Goal: Information Seeking & Learning: Learn about a topic

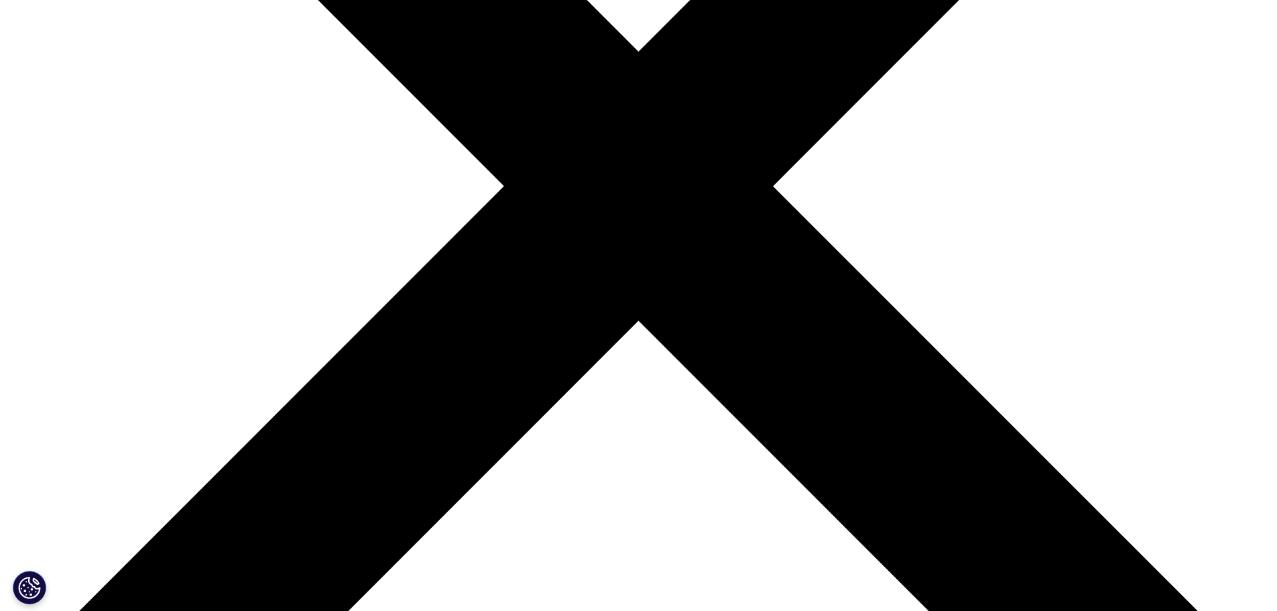
scroll to position [400, 791]
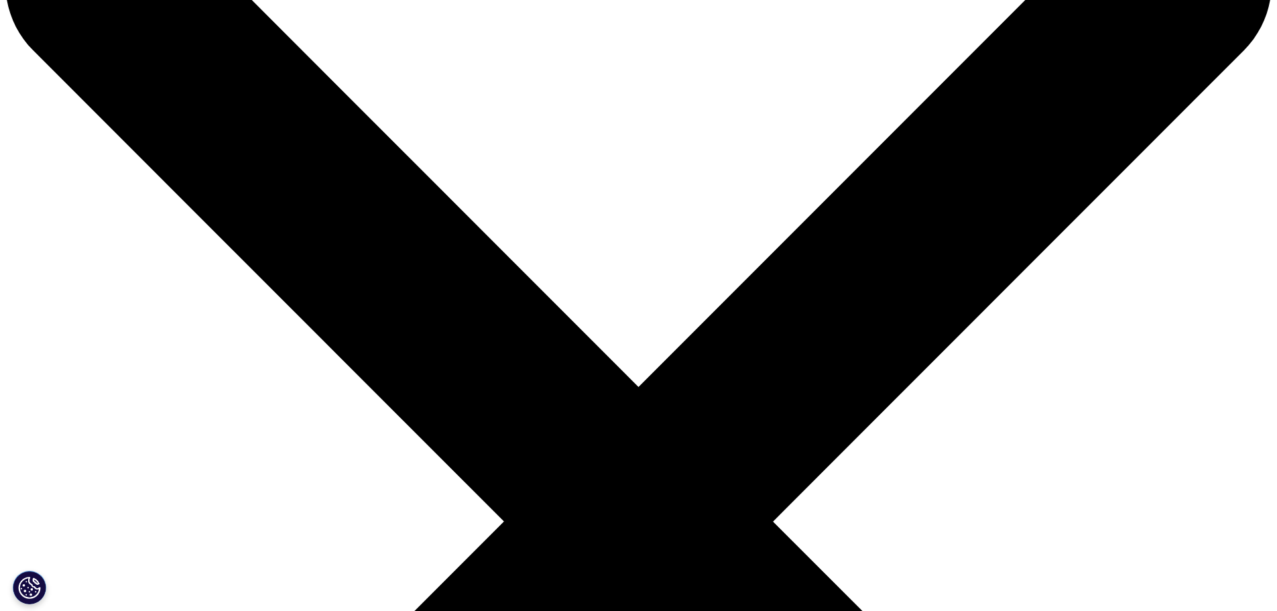
scroll to position [0, 0]
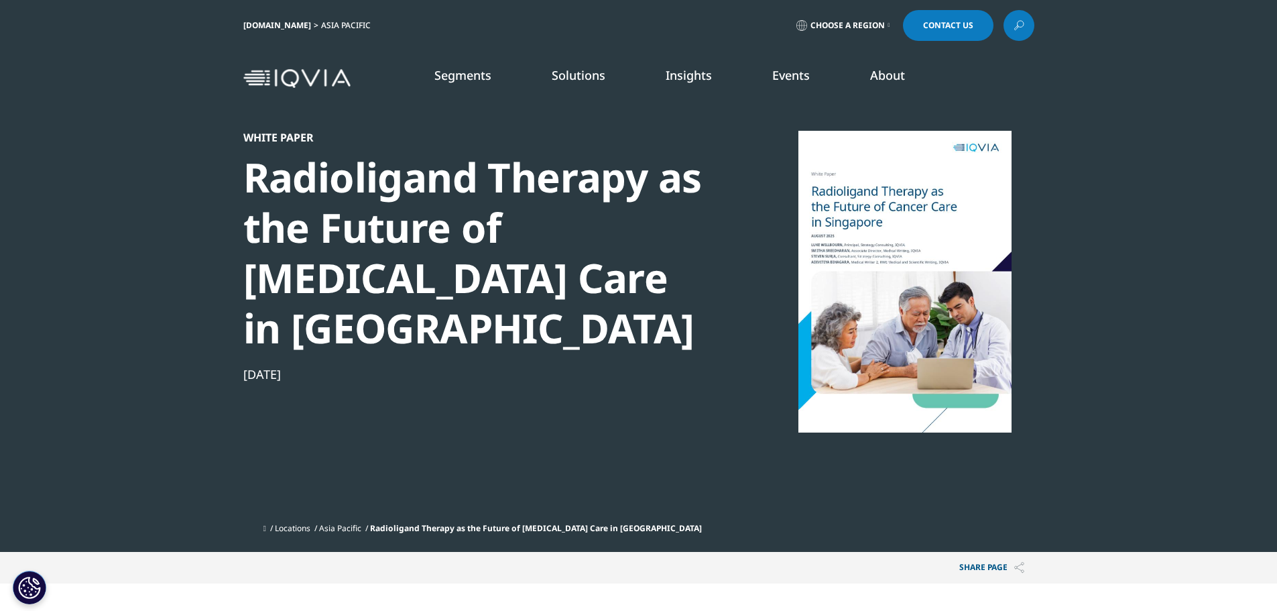
click at [617, 216] on div "Radioligand Therapy as the Future of [MEDICAL_DATA] Care in [GEOGRAPHIC_DATA]" at bounding box center [473, 252] width 460 height 201
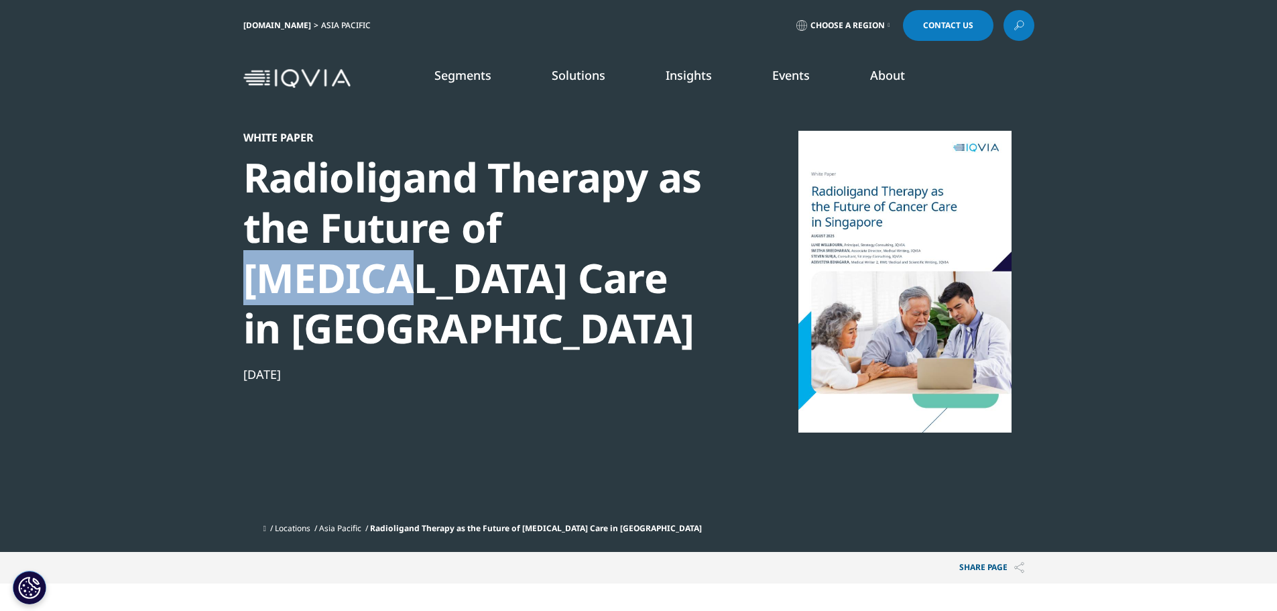
click at [617, 216] on div "Radioligand Therapy as the Future of [MEDICAL_DATA] Care in [GEOGRAPHIC_DATA]" at bounding box center [473, 252] width 460 height 201
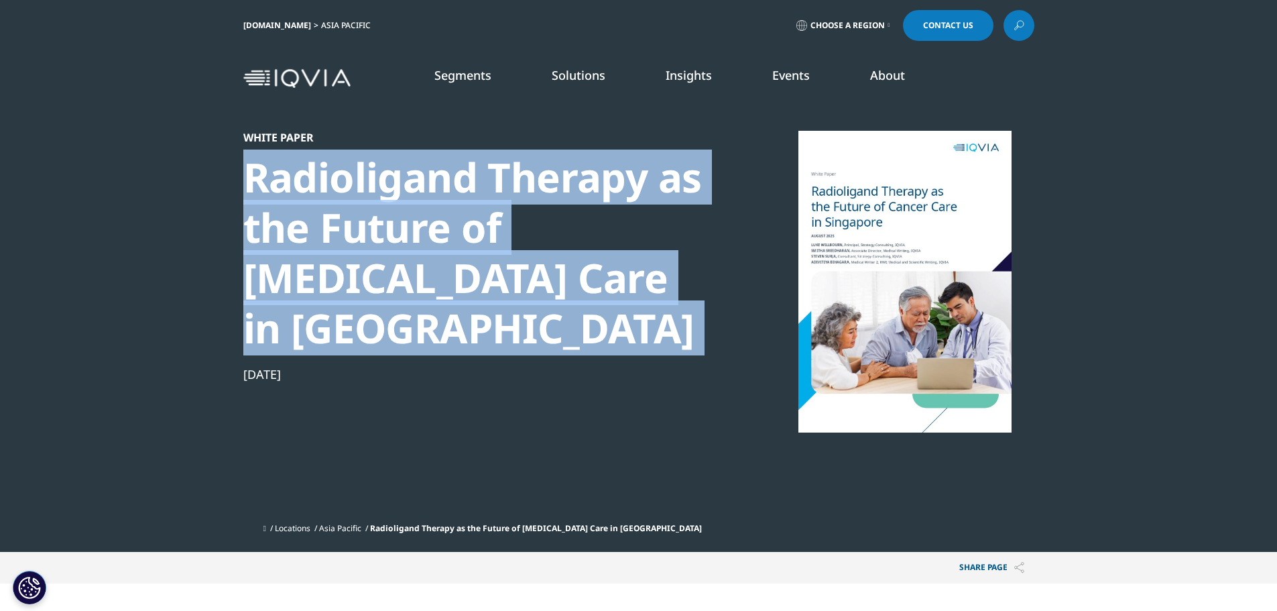
click at [617, 216] on div "Radioligand Therapy as the Future of [MEDICAL_DATA] Care in [GEOGRAPHIC_DATA]" at bounding box center [473, 252] width 460 height 201
click at [664, 250] on div "Radioligand Therapy as the Future of [MEDICAL_DATA] Care in [GEOGRAPHIC_DATA]" at bounding box center [473, 252] width 460 height 201
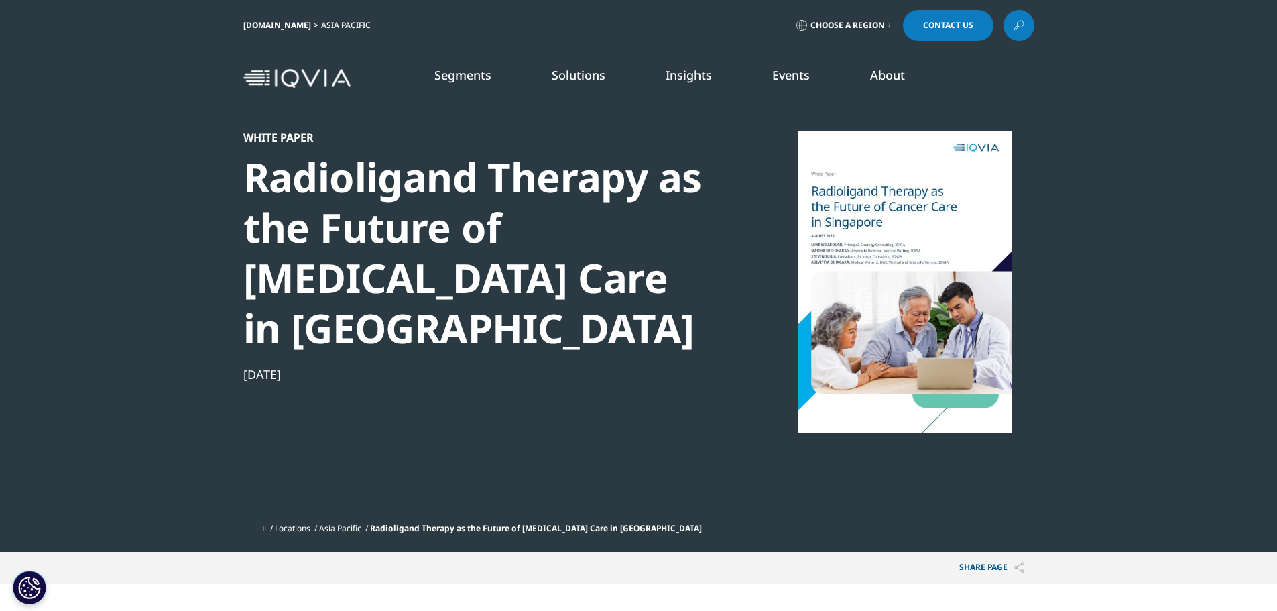
click at [924, 188] on div at bounding box center [905, 282] width 259 height 302
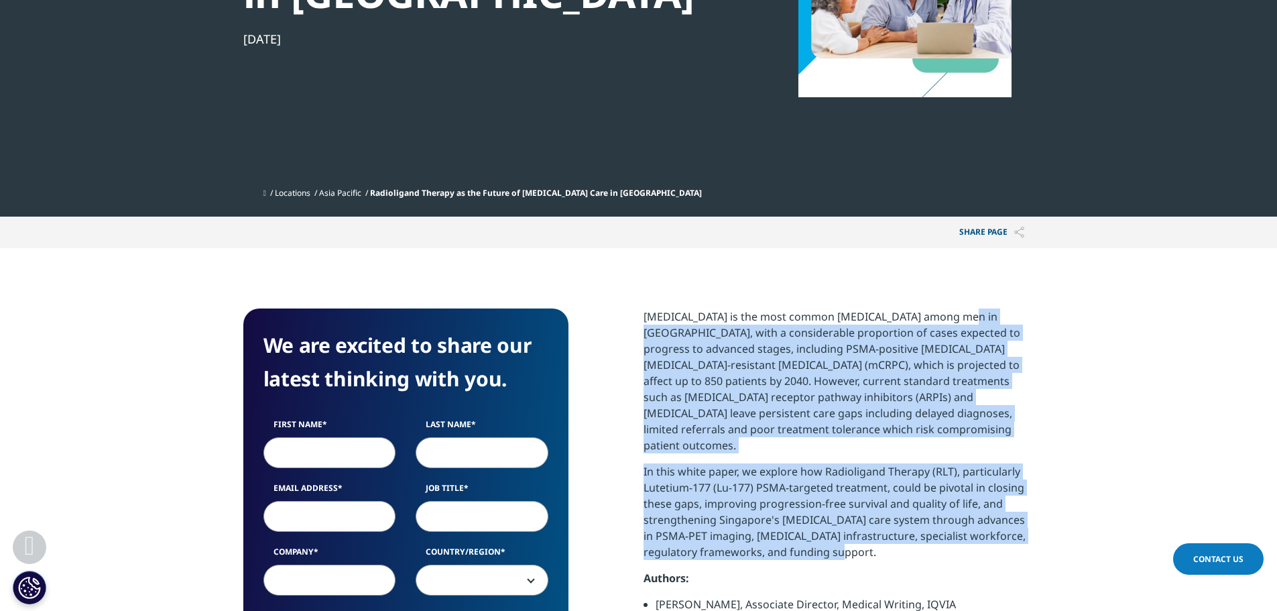
drag, startPoint x: 953, startPoint y: 209, endPoint x: 937, endPoint y: 481, distance: 272.6
click at [937, 481] on section "We are excited to share our latest thinking with you. First Name Last Name Emai…" at bounding box center [638, 568] width 1277 height 640
click at [937, 481] on p "In this white paper, we explore how Radioligand Therapy (RLT), particularly Lut…" at bounding box center [839, 516] width 391 height 107
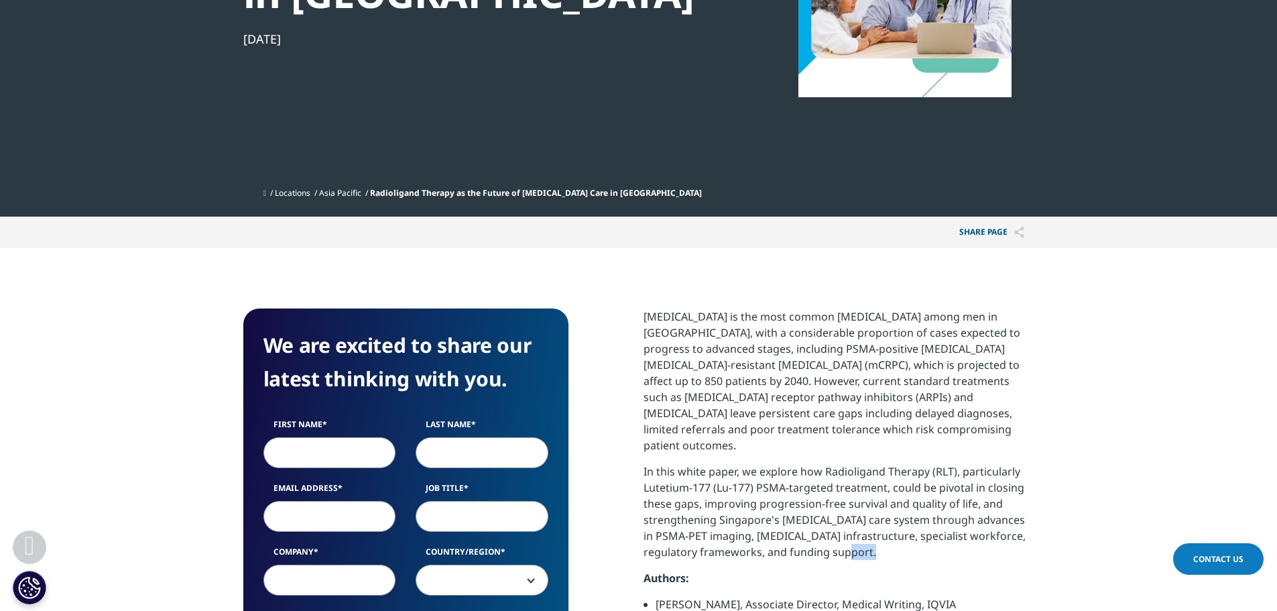
click at [937, 481] on p "In this white paper, we explore how Radioligand Therapy (RLT), particularly Lut…" at bounding box center [839, 516] width 391 height 107
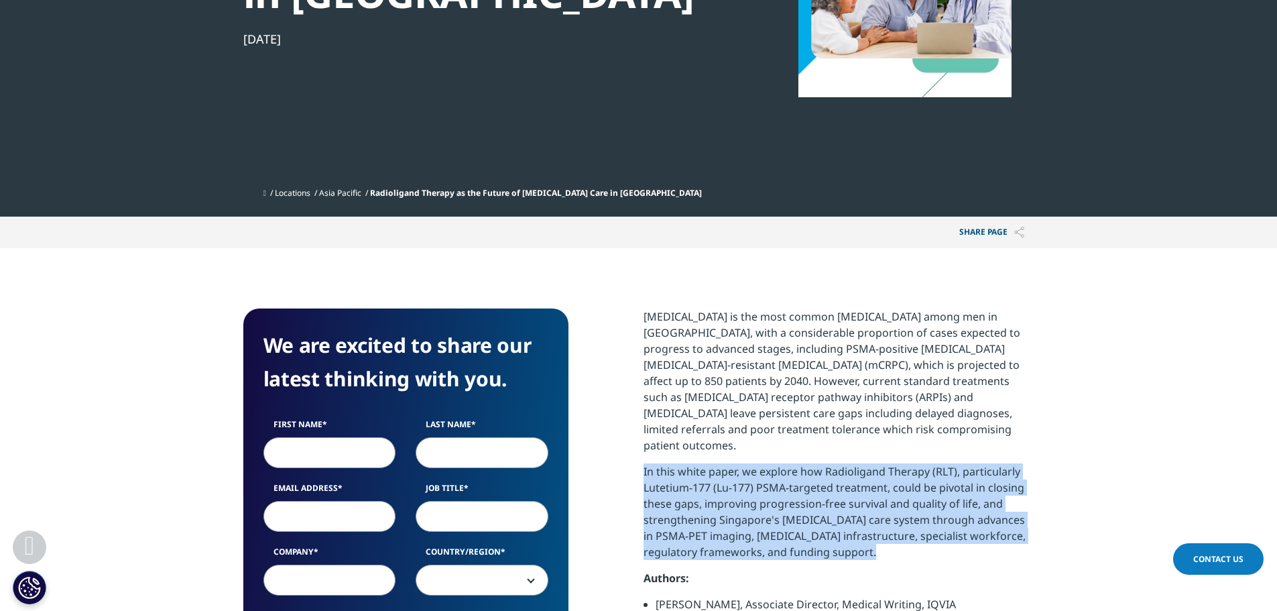
click at [937, 481] on p "In this white paper, we explore how Radioligand Therapy (RLT), particularly Lut…" at bounding box center [839, 516] width 391 height 107
click at [948, 477] on p "In this white paper, we explore how Radioligand Therapy (RLT), particularly Lut…" at bounding box center [839, 516] width 391 height 107
click at [917, 483] on p "In this white paper, we explore how Radioligand Therapy (RLT), particularly Lut…" at bounding box center [839, 516] width 391 height 107
drag, startPoint x: 894, startPoint y: 485, endPoint x: 949, endPoint y: 379, distance: 119.9
click at [949, 379] on div "[MEDICAL_DATA] is the most common [MEDICAL_DATA] among men in [GEOGRAPHIC_DATA]…" at bounding box center [839, 499] width 391 height 382
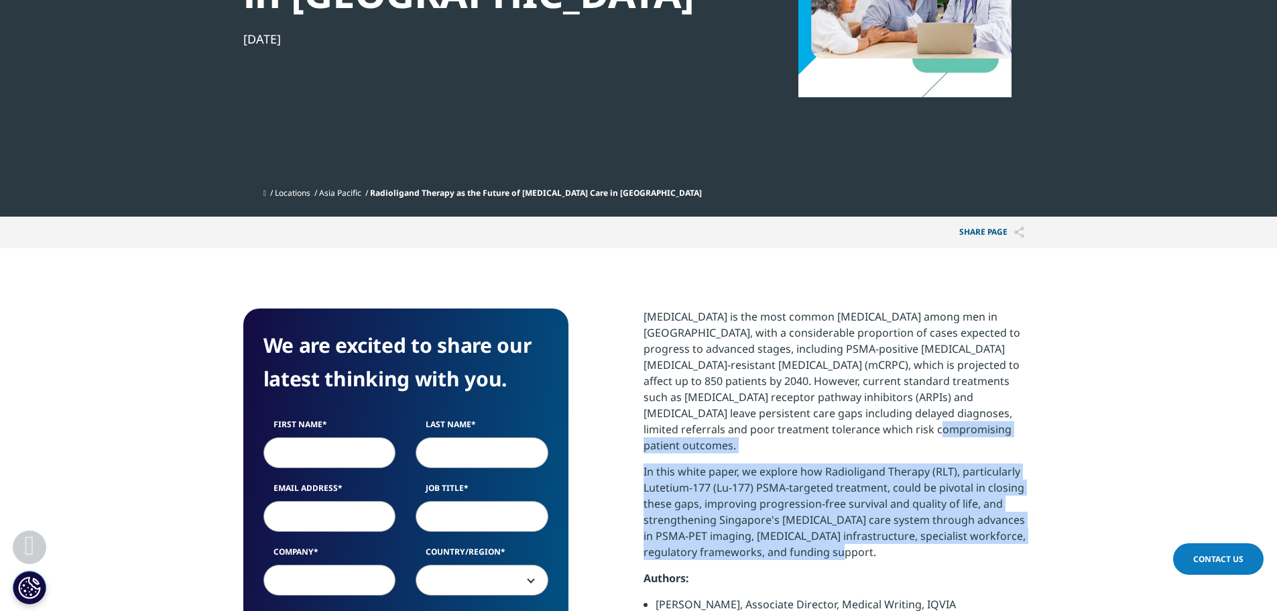
click at [949, 379] on p "[MEDICAL_DATA] is the most common [MEDICAL_DATA] among men in [GEOGRAPHIC_DATA]…" at bounding box center [839, 385] width 391 height 155
drag, startPoint x: 989, startPoint y: 418, endPoint x: 1027, endPoint y: 501, distance: 91.5
click at [1027, 501] on div "[MEDICAL_DATA] is the most common [MEDICAL_DATA] among men in [GEOGRAPHIC_DATA]…" at bounding box center [839, 499] width 391 height 382
click at [1027, 501] on p "In this white paper, we explore how Radioligand Therapy (RLT), particularly Lut…" at bounding box center [839, 516] width 391 height 107
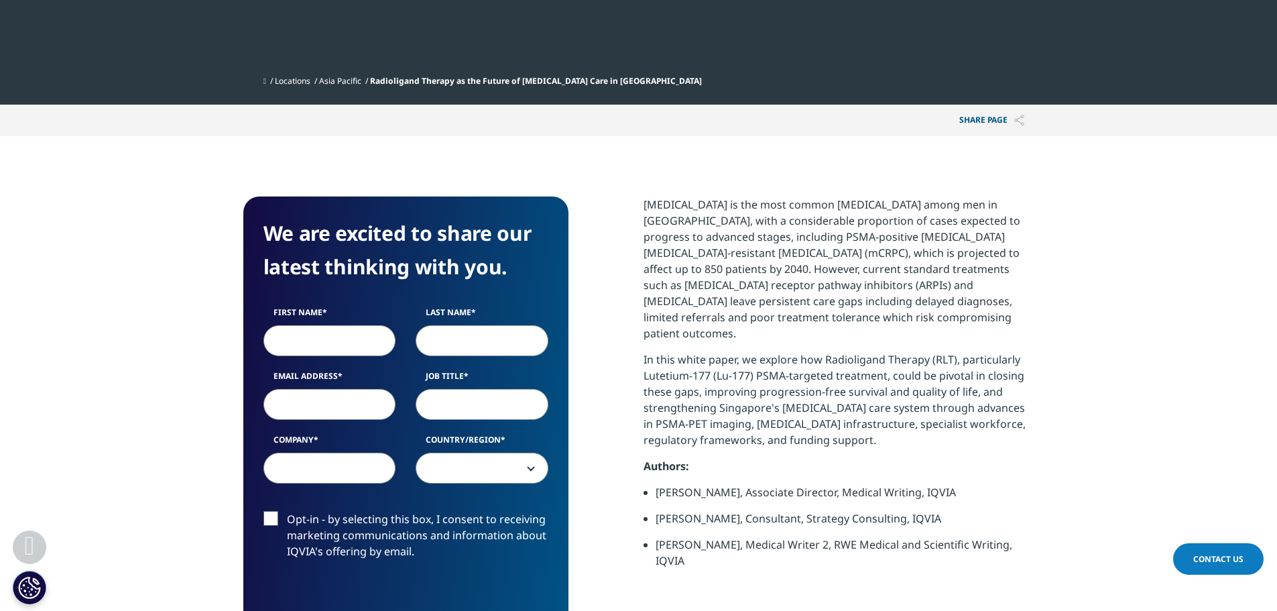
scroll to position [558, 0]
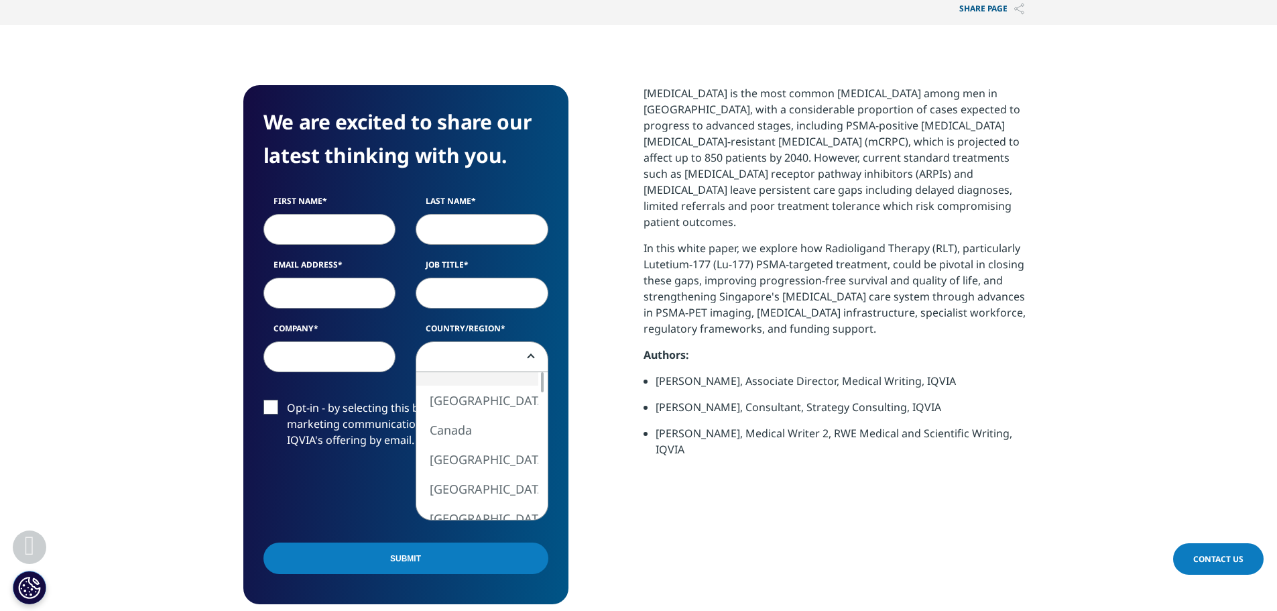
click at [473, 342] on span at bounding box center [481, 357] width 131 height 31
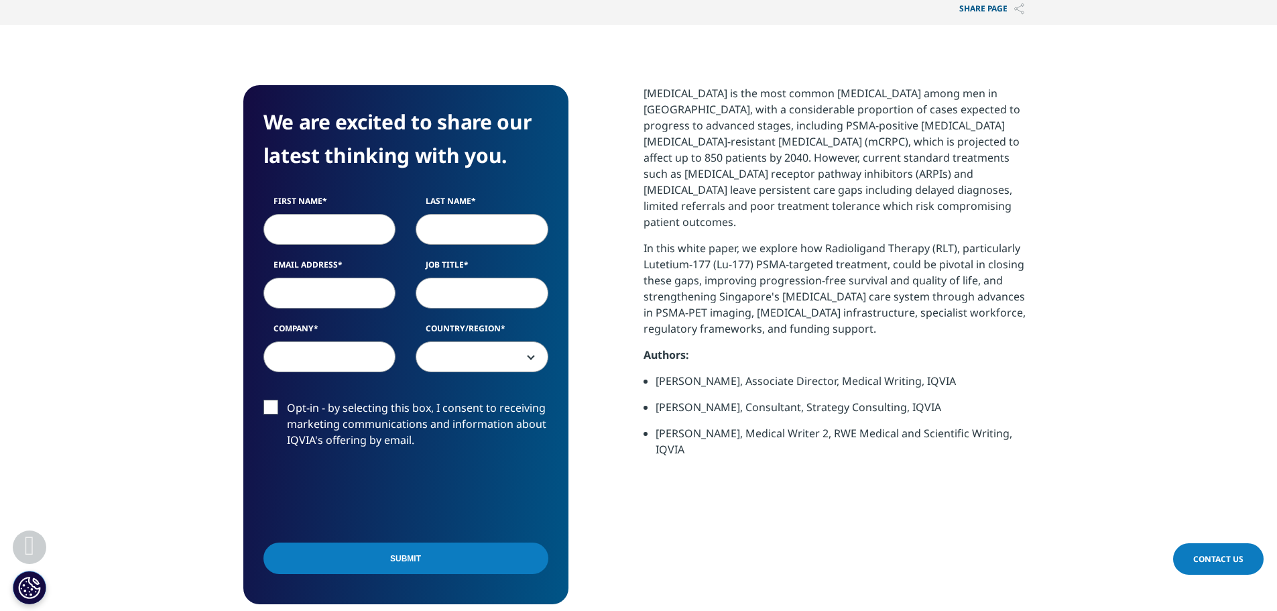
scroll to position [0, 0]
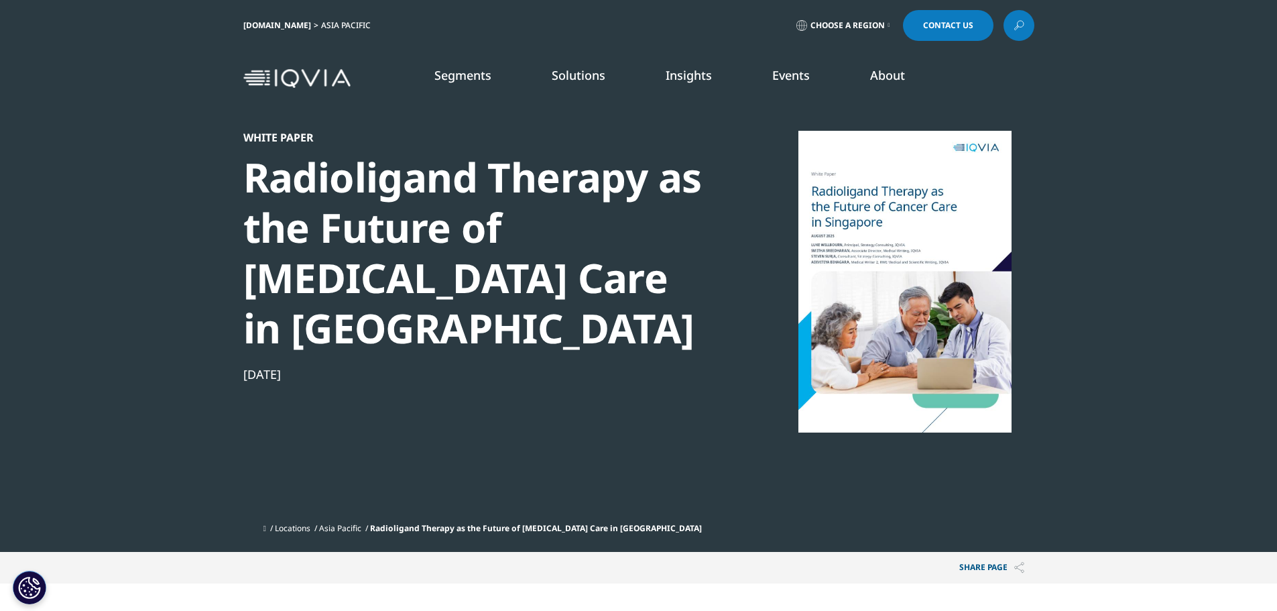
click at [591, 182] on div "Radioligand Therapy as the Future of [MEDICAL_DATA] Care in [GEOGRAPHIC_DATA]" at bounding box center [473, 252] width 460 height 201
click at [961, 182] on div at bounding box center [905, 282] width 259 height 302
click at [553, 182] on div "Radioligand Therapy as the Future of [MEDICAL_DATA] Care in [GEOGRAPHIC_DATA]" at bounding box center [473, 252] width 460 height 201
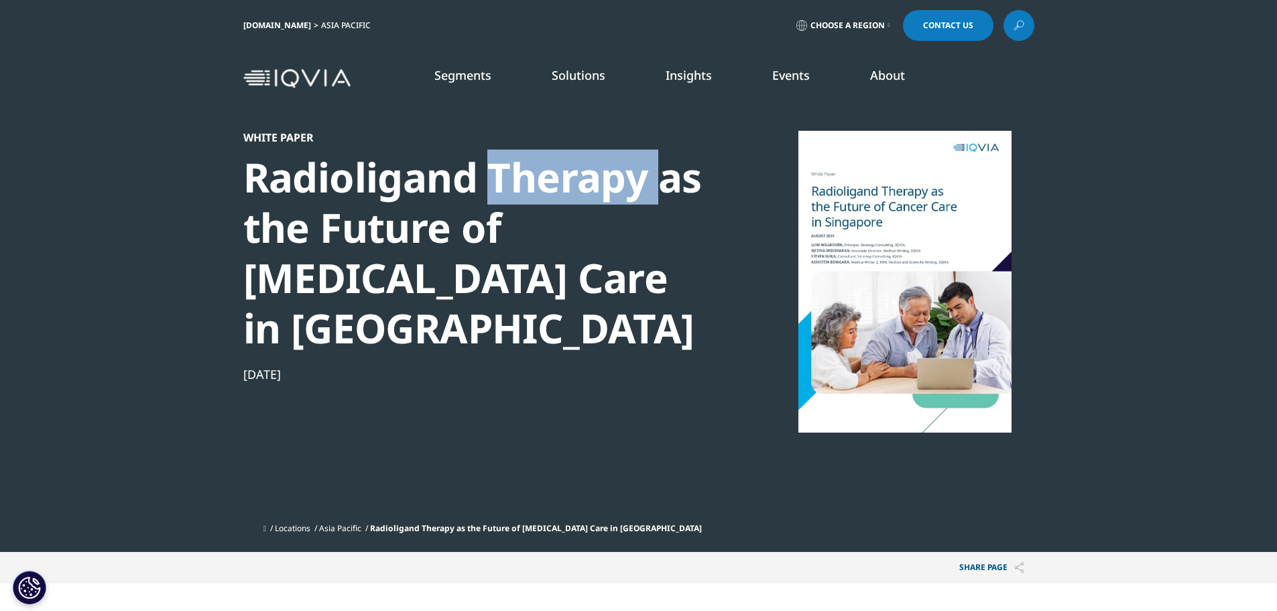
click at [552, 181] on div "Radioligand Therapy as the Future of [MEDICAL_DATA] Care in [GEOGRAPHIC_DATA]" at bounding box center [473, 252] width 460 height 201
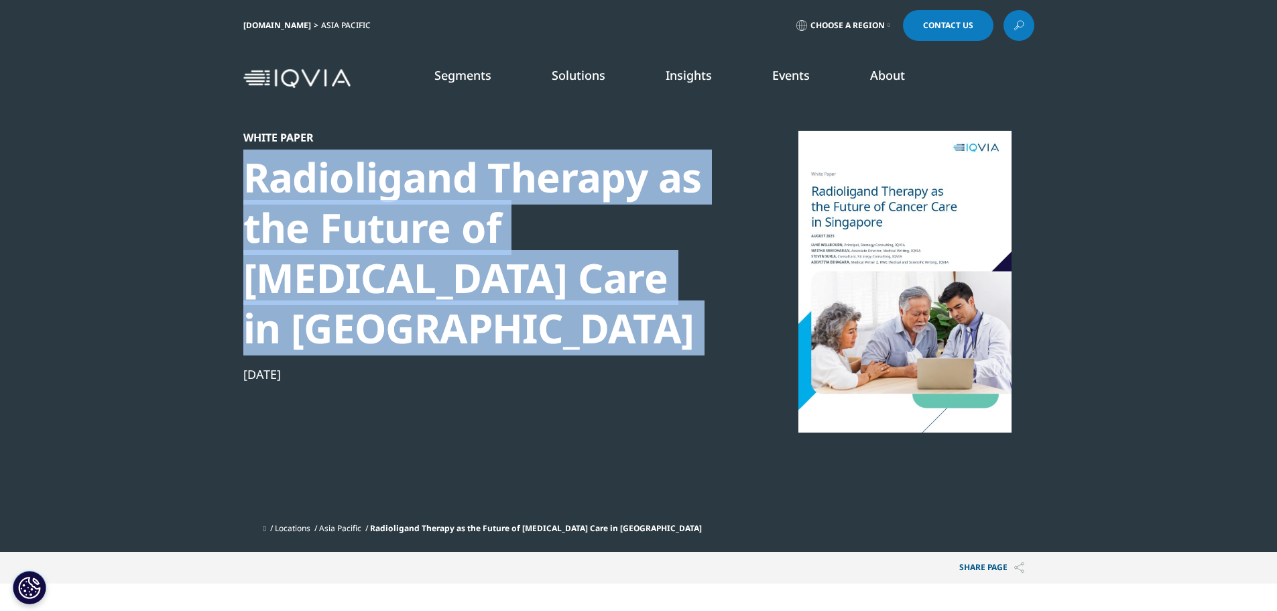
click at [552, 181] on div "Radioligand Therapy as the Future of [MEDICAL_DATA] Care in [GEOGRAPHIC_DATA]" at bounding box center [473, 252] width 460 height 201
click at [591, 208] on div "Radioligand Therapy as the Future of [MEDICAL_DATA] Care in [GEOGRAPHIC_DATA]" at bounding box center [473, 252] width 460 height 201
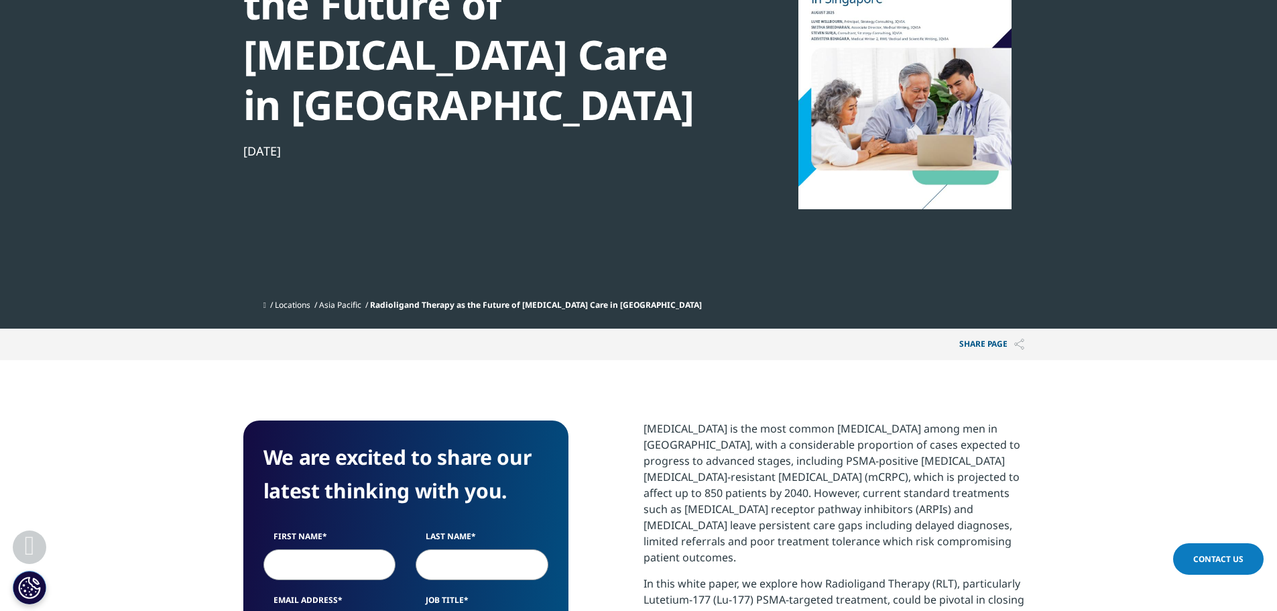
scroll to position [558, 0]
